Goal: Task Accomplishment & Management: Complete application form

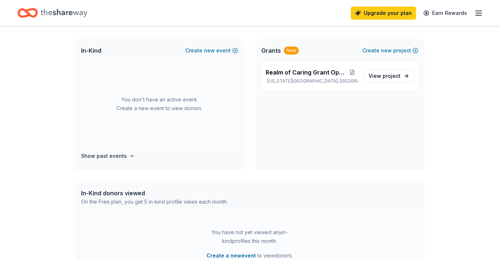
scroll to position [148, 0]
click at [206, 51] on span "new" at bounding box center [209, 50] width 11 height 9
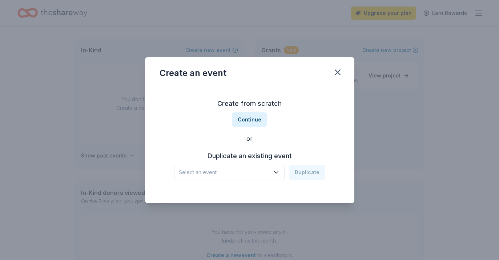
click at [236, 171] on span "Select an event" at bounding box center [224, 172] width 91 height 9
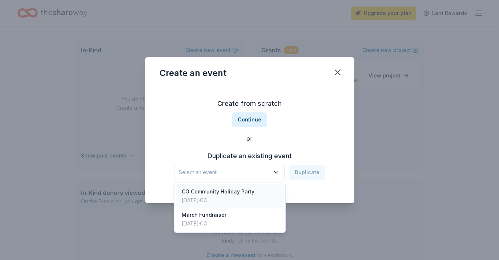
click at [234, 188] on div "CO Community Holiday Party" at bounding box center [218, 191] width 73 height 9
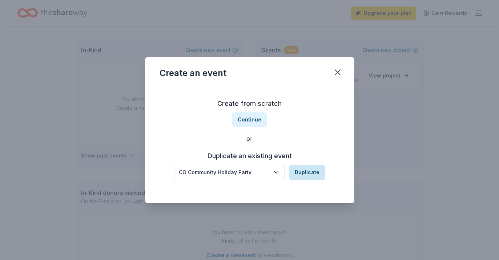
click at [300, 171] on button "Duplicate" at bounding box center [307, 172] width 36 height 15
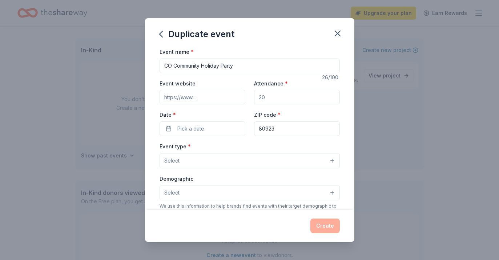
click at [214, 94] on input "Event website" at bounding box center [203, 97] width 86 height 15
click at [269, 95] on input "Attendance *" at bounding box center [297, 97] width 86 height 15
type input "150"
click at [169, 132] on button "Pick a date" at bounding box center [203, 128] width 86 height 15
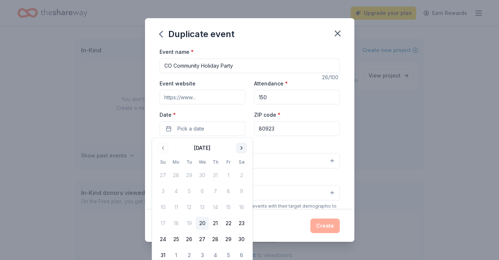
click at [241, 149] on button "Go to next month" at bounding box center [242, 148] width 10 height 10
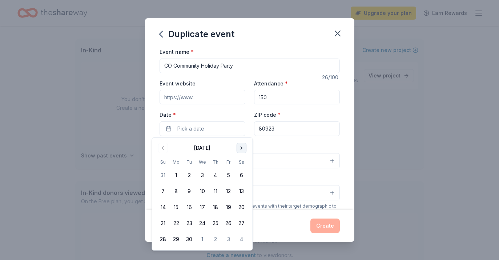
click at [241, 149] on button "Go to next month" at bounding box center [242, 148] width 10 height 10
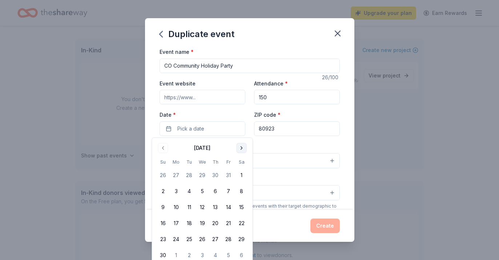
click at [241, 149] on button "Go to next month" at bounding box center [242, 148] width 10 height 10
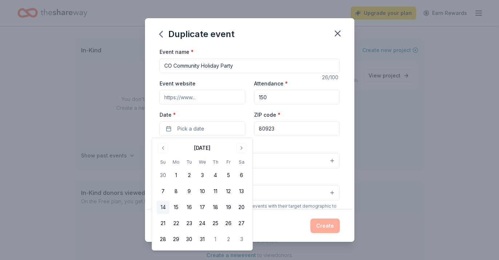
click at [165, 208] on button "14" at bounding box center [163, 207] width 13 height 13
click at [276, 127] on input "80923" at bounding box center [297, 128] width 86 height 15
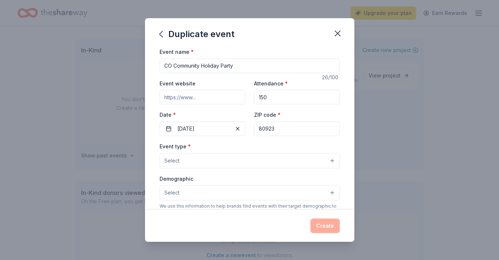
click at [231, 144] on div "Event type * Select" at bounding box center [250, 155] width 180 height 27
click at [220, 160] on button "Select" at bounding box center [250, 160] width 180 height 15
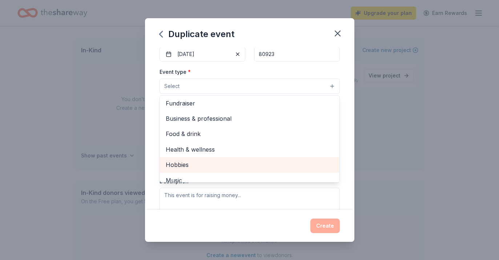
scroll to position [0, 0]
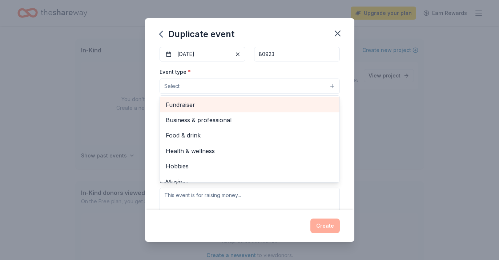
click at [209, 108] on span "Fundraiser" at bounding box center [250, 104] width 168 height 9
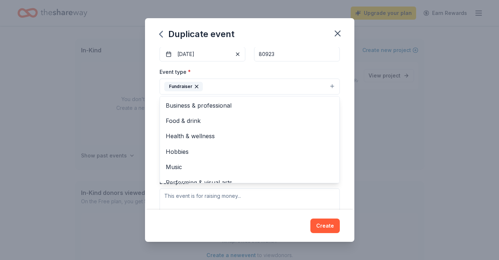
click at [348, 89] on div "Event name * CO Community Holiday Party 26 /100 Event website Attendance * 150 …" at bounding box center [249, 128] width 209 height 163
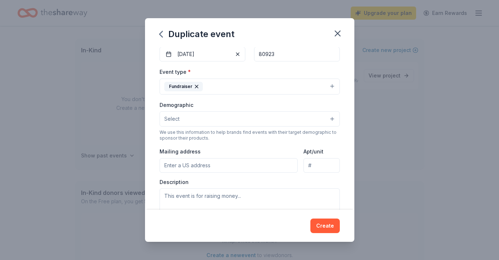
click at [304, 121] on button "Select" at bounding box center [250, 118] width 180 height 15
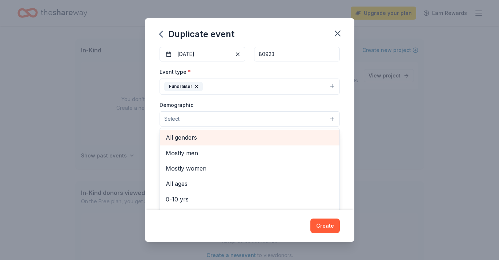
click at [290, 135] on span "All genders" at bounding box center [250, 137] width 168 height 9
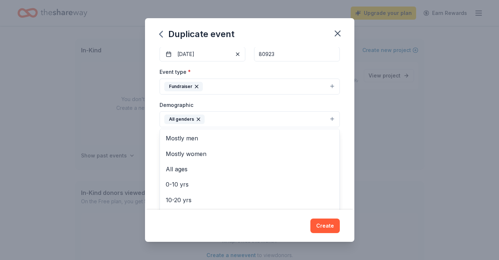
click at [351, 132] on div "Event name * CO Community Holiday Party 26 /100 Event website Attendance * 150 …" at bounding box center [249, 128] width 209 height 163
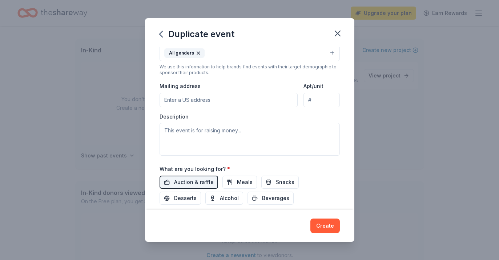
scroll to position [141, 0]
click at [247, 100] on input "Mailing address" at bounding box center [229, 99] width 139 height 15
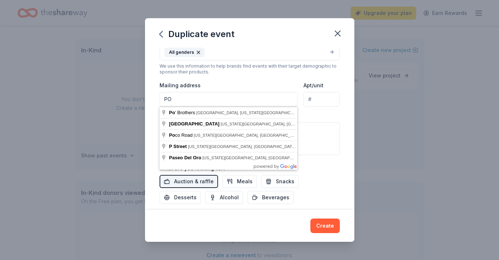
type input "P"
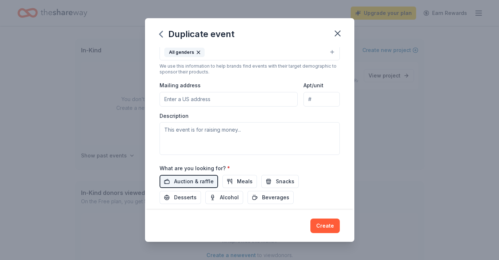
click at [338, 115] on div "Description" at bounding box center [250, 133] width 180 height 43
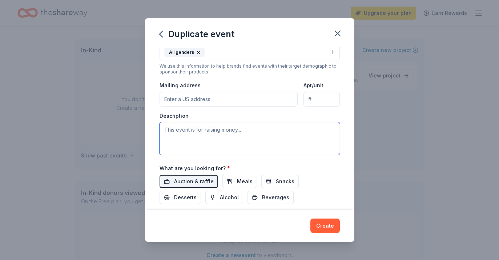
click at [314, 136] on textarea at bounding box center [250, 138] width 180 height 33
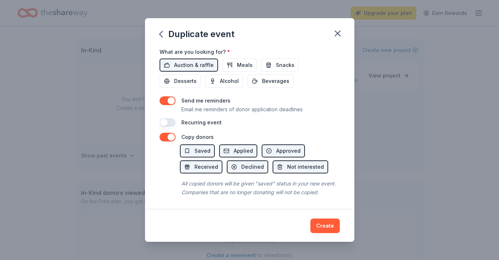
scroll to position [257, 0]
type textarea "This event is a mix of a fundraiser and inviting our community for a fun holida…"
click at [324, 222] on button "Create" at bounding box center [324, 225] width 29 height 15
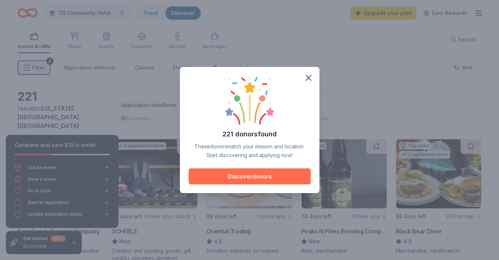
click at [258, 174] on button "Discover donors" at bounding box center [250, 176] width 122 height 16
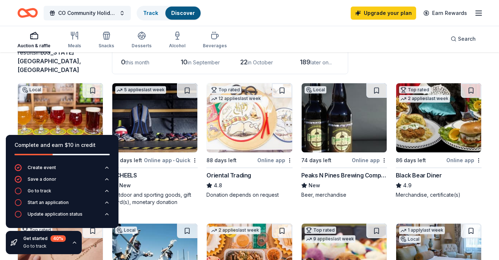
scroll to position [56, 0]
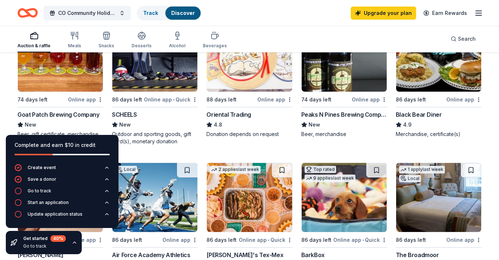
scroll to position [74, 0]
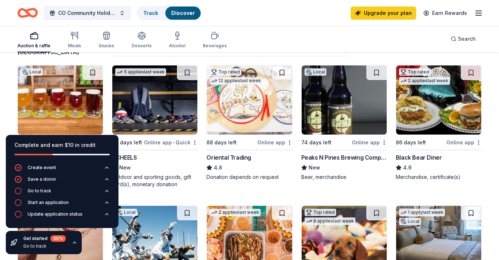
click at [159, 138] on div "Online app • Quick" at bounding box center [171, 142] width 54 height 9
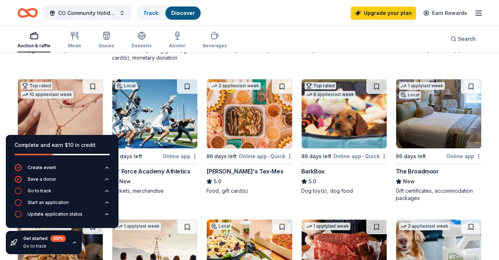
scroll to position [201, 0]
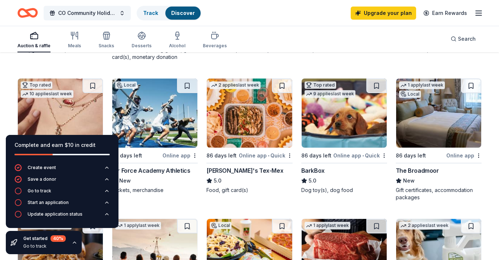
click at [171, 166] on div "Air Force Academy Athletics" at bounding box center [151, 170] width 78 height 9
click at [74, 244] on icon "button" at bounding box center [75, 243] width 6 height 6
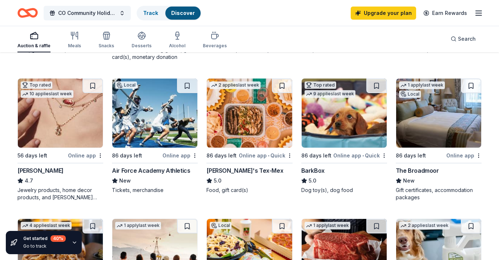
click at [237, 95] on img at bounding box center [249, 113] width 85 height 69
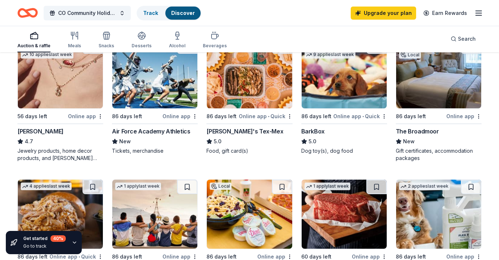
scroll to position [241, 0]
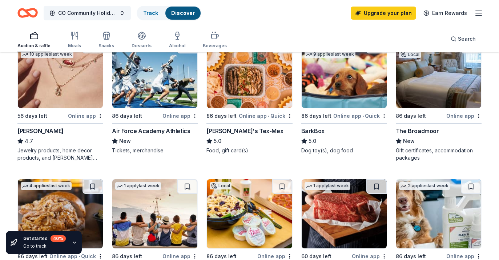
click at [443, 85] on img at bounding box center [438, 73] width 85 height 69
click at [75, 82] on img at bounding box center [60, 73] width 85 height 69
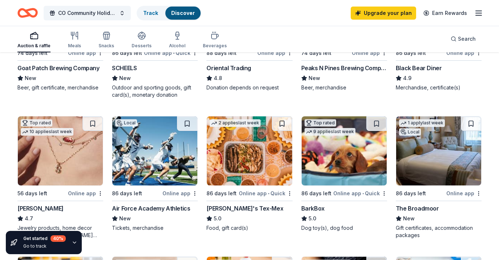
scroll to position [178, 0]
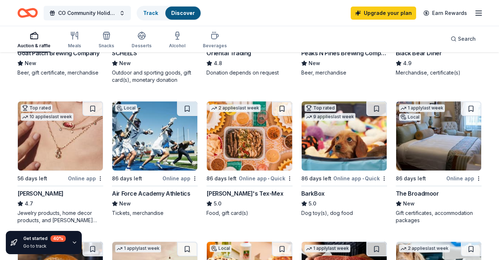
click at [80, 134] on img at bounding box center [60, 135] width 85 height 69
click at [423, 131] on img at bounding box center [438, 135] width 85 height 69
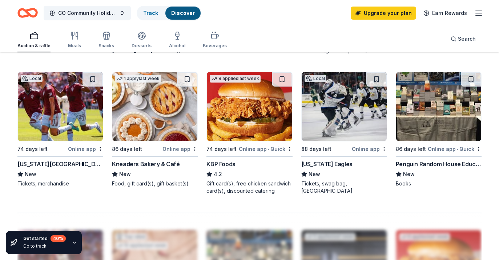
scroll to position [489, 0]
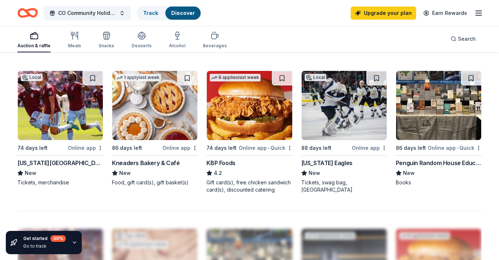
click at [337, 114] on img at bounding box center [344, 105] width 85 height 69
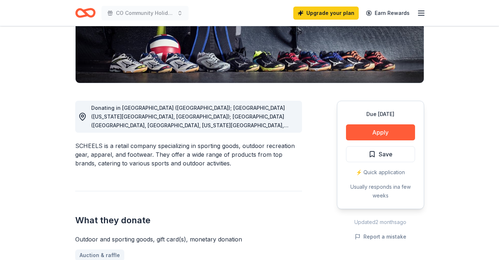
scroll to position [147, 0]
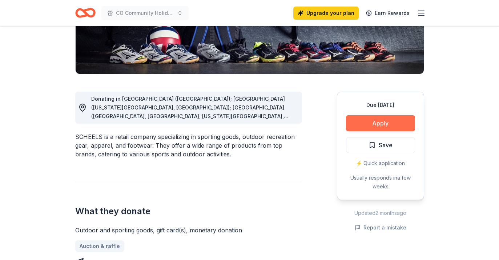
click at [372, 124] on button "Apply" at bounding box center [380, 123] width 69 height 16
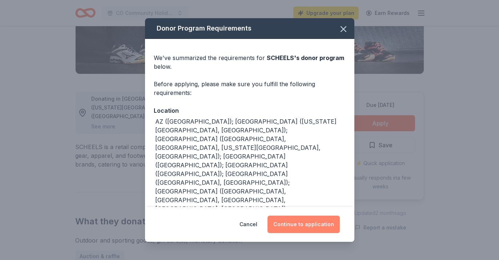
click at [321, 225] on button "Continue to application" at bounding box center [304, 224] width 72 height 17
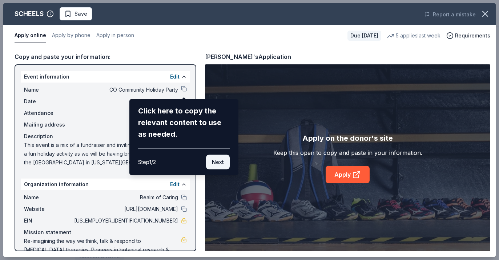
click at [223, 161] on button "Next" at bounding box center [218, 162] width 24 height 15
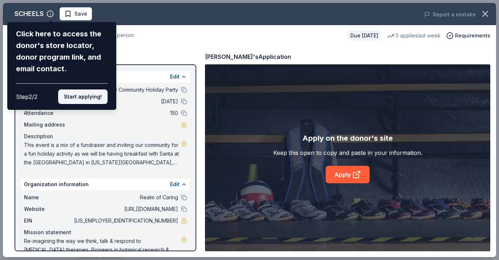
click at [90, 97] on button "Start applying!" at bounding box center [82, 96] width 49 height 15
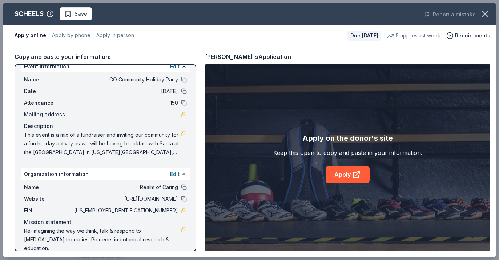
scroll to position [12, 0]
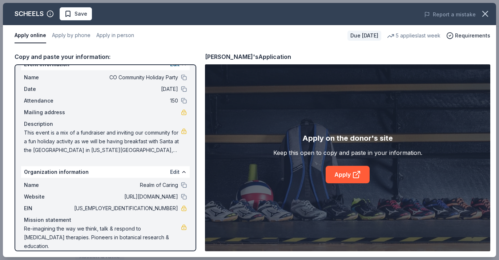
click at [174, 173] on button "Edit" at bounding box center [174, 172] width 9 height 9
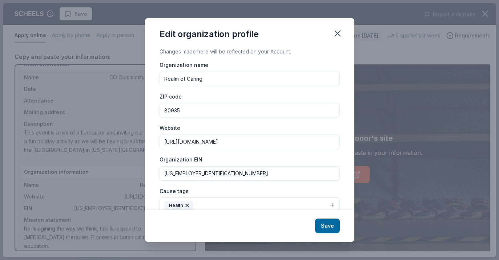
scroll to position [18, 0]
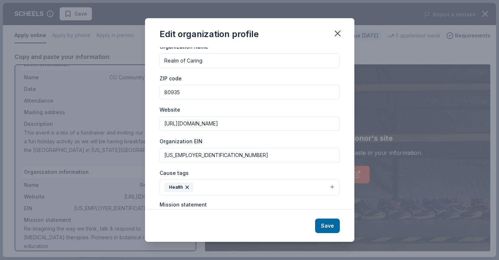
click at [191, 127] on input "http://www.theroc.us" at bounding box center [250, 123] width 180 height 15
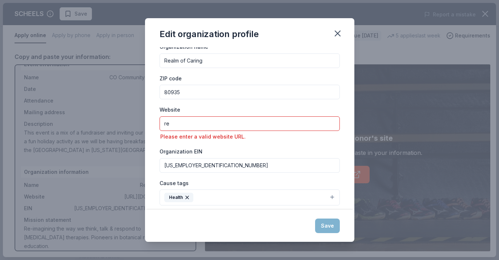
type input "r"
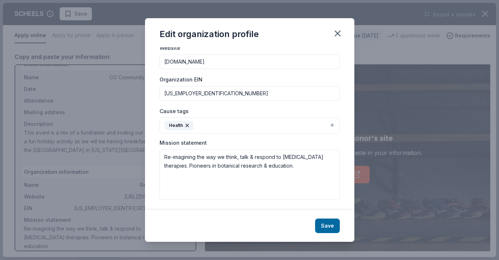
scroll to position [81, 0]
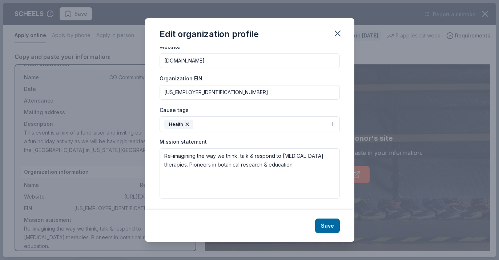
type input "www.realmofcaring.org"
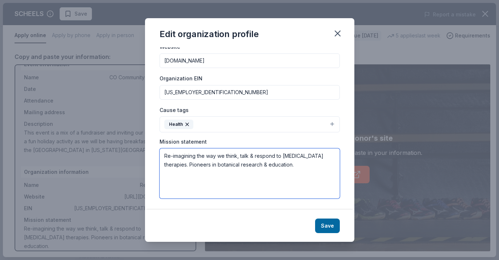
click at [213, 159] on textarea "Re-imagining the way we think, talk & respond to cannabinoid therapies. Pioneer…" at bounding box center [250, 173] width 180 height 50
paste textarea "alm of Caring improves quality of life through research, educational services, …"
click at [165, 173] on textarea "Realm of Caring improves quality of life through research, educational services…" at bounding box center [250, 173] width 180 height 50
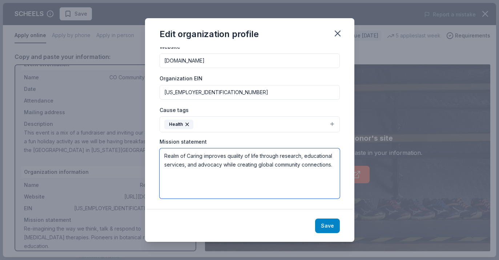
type textarea "Realm of Caring improves quality of life through research, educational services…"
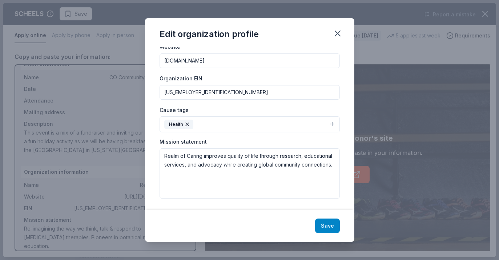
click at [326, 225] on button "Save" at bounding box center [327, 225] width 25 height 15
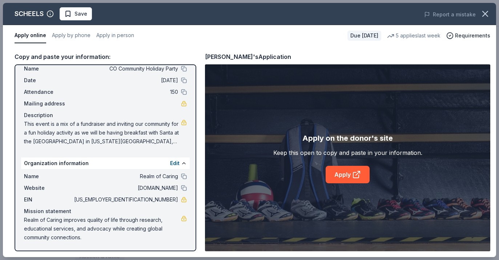
scroll to position [0, 0]
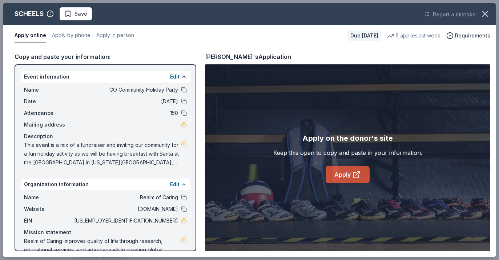
click at [339, 171] on link "Apply" at bounding box center [348, 174] width 44 height 17
click at [484, 13] on icon "button" at bounding box center [485, 14] width 10 height 10
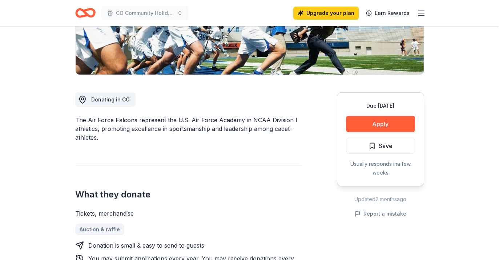
scroll to position [145, 0]
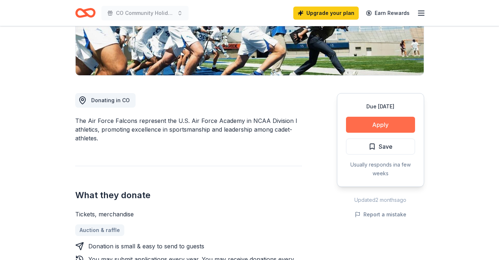
click at [376, 128] on button "Apply" at bounding box center [380, 125] width 69 height 16
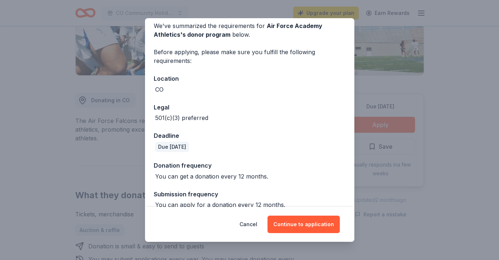
scroll to position [43, 0]
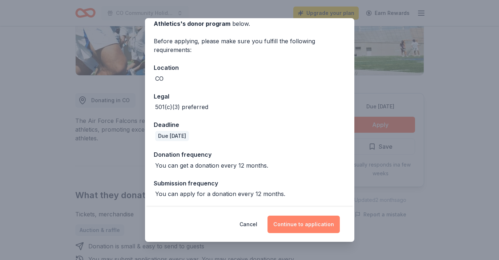
click at [308, 218] on button "Continue to application" at bounding box center [304, 224] width 72 height 17
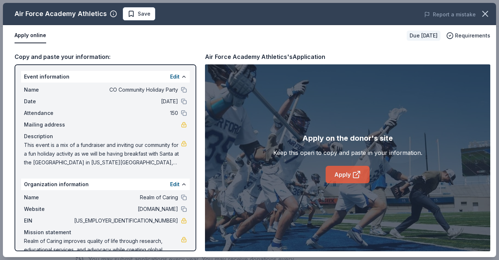
click at [353, 180] on link "Apply" at bounding box center [348, 174] width 44 height 17
click at [486, 15] on icon "button" at bounding box center [485, 13] width 5 height 5
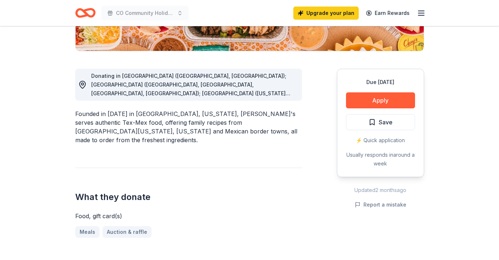
scroll to position [175, 0]
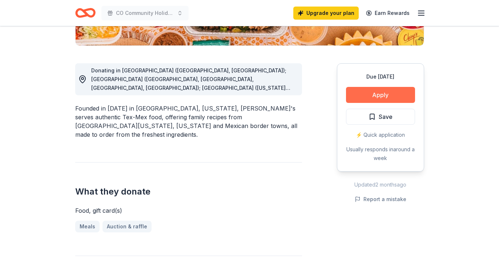
click at [364, 90] on button "Apply" at bounding box center [380, 95] width 69 height 16
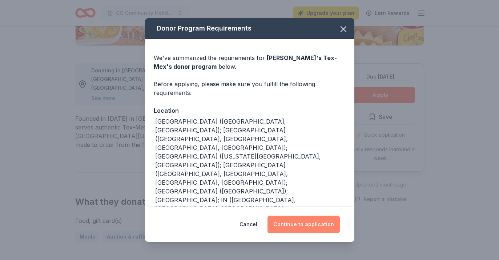
click at [315, 227] on button "Continue to application" at bounding box center [304, 224] width 72 height 17
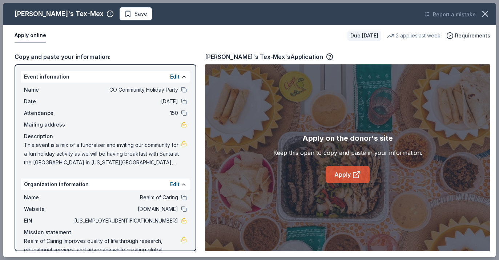
click at [334, 175] on link "Apply" at bounding box center [348, 174] width 44 height 17
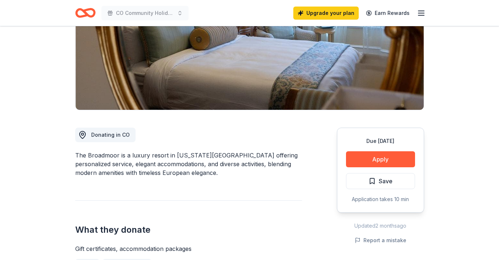
scroll to position [113, 0]
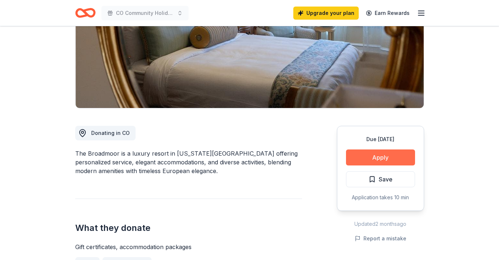
click at [372, 158] on button "Apply" at bounding box center [380, 157] width 69 height 16
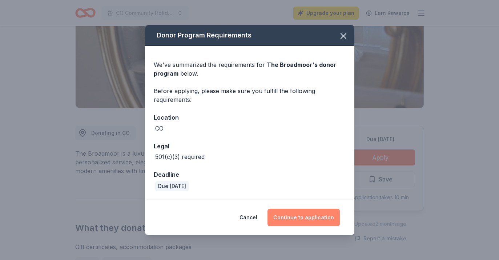
click at [315, 215] on button "Continue to application" at bounding box center [304, 217] width 72 height 17
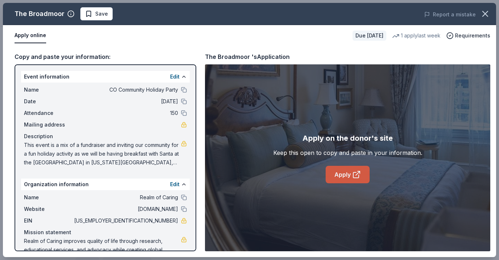
click at [333, 176] on link "Apply" at bounding box center [348, 174] width 44 height 17
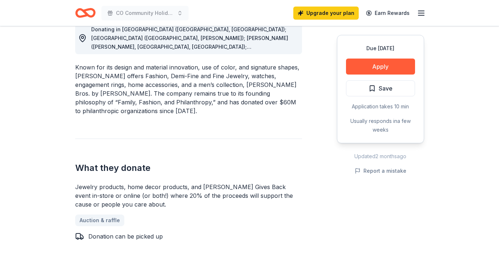
scroll to position [218, 0]
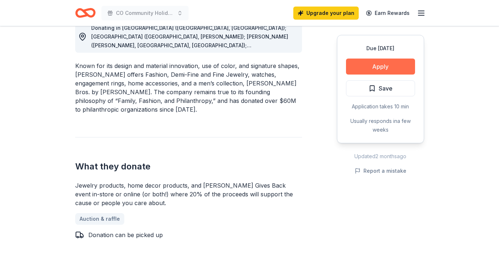
click at [361, 61] on button "Apply" at bounding box center [380, 67] width 69 height 16
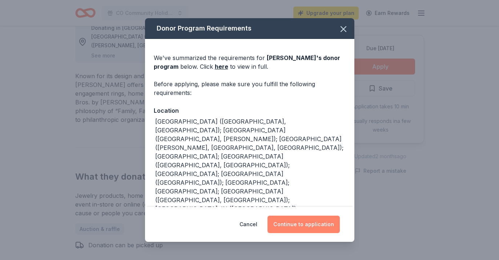
click at [321, 226] on button "Continue to application" at bounding box center [304, 224] width 72 height 17
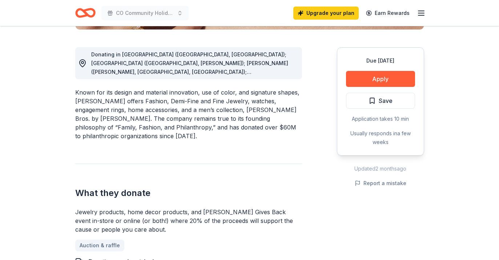
scroll to position [192, 0]
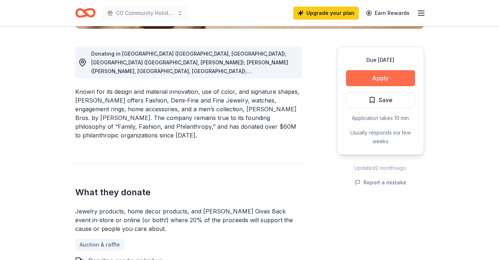
click at [365, 74] on button "Apply" at bounding box center [380, 78] width 69 height 16
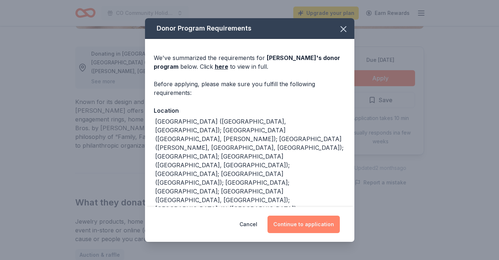
click at [320, 223] on button "Continue to application" at bounding box center [304, 224] width 72 height 17
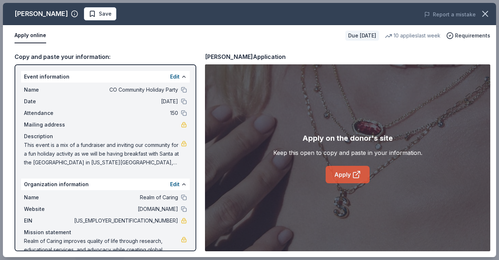
click at [331, 174] on link "Apply" at bounding box center [348, 174] width 44 height 17
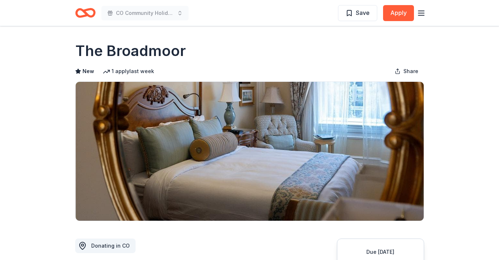
scroll to position [51, 0]
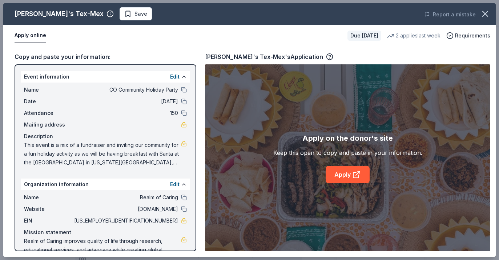
scroll to position [175, 0]
click at [363, 177] on link "Apply" at bounding box center [348, 174] width 44 height 17
